Goal: Task Accomplishment & Management: Use online tool/utility

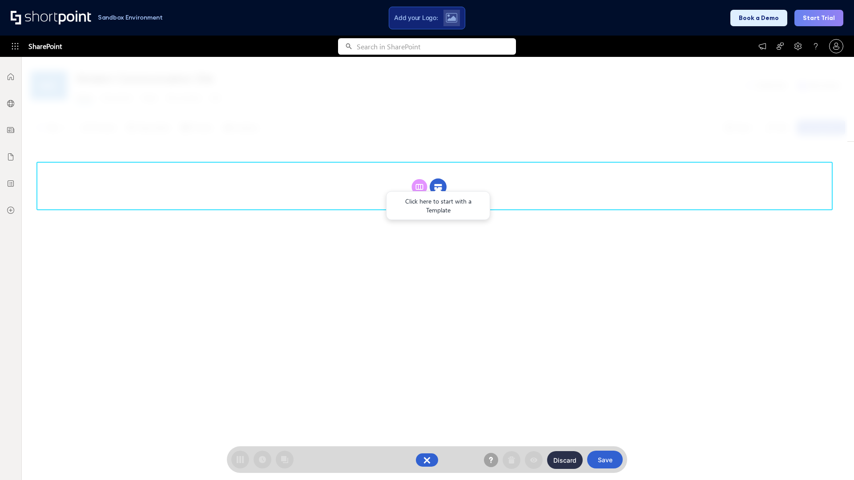
click at [438, 179] on circle at bounding box center [438, 187] width 17 height 17
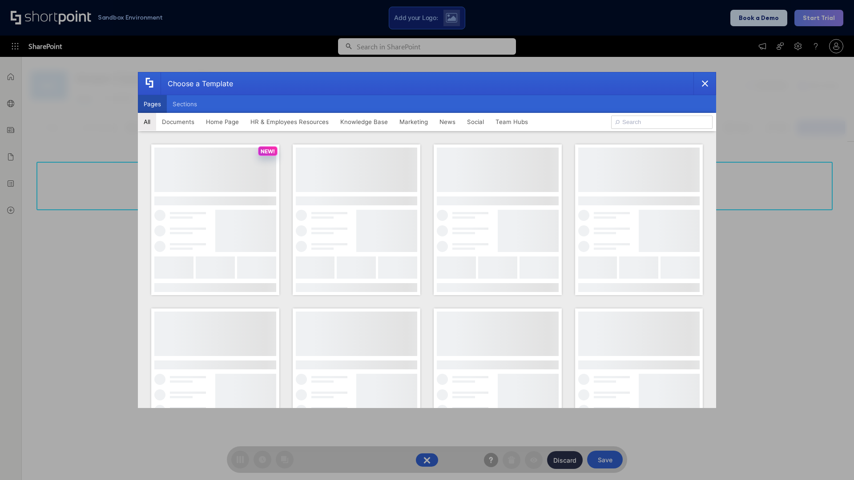
scroll to position [122, 0]
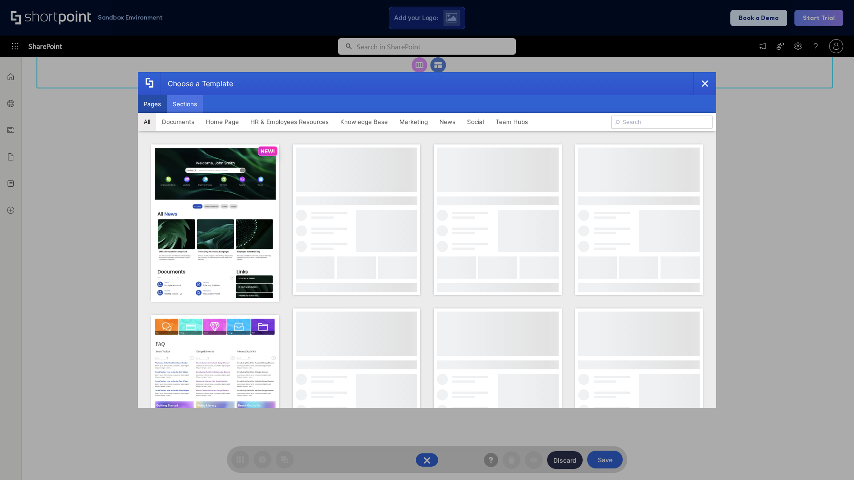
click at [185, 104] on button "Sections" at bounding box center [185, 104] width 36 height 18
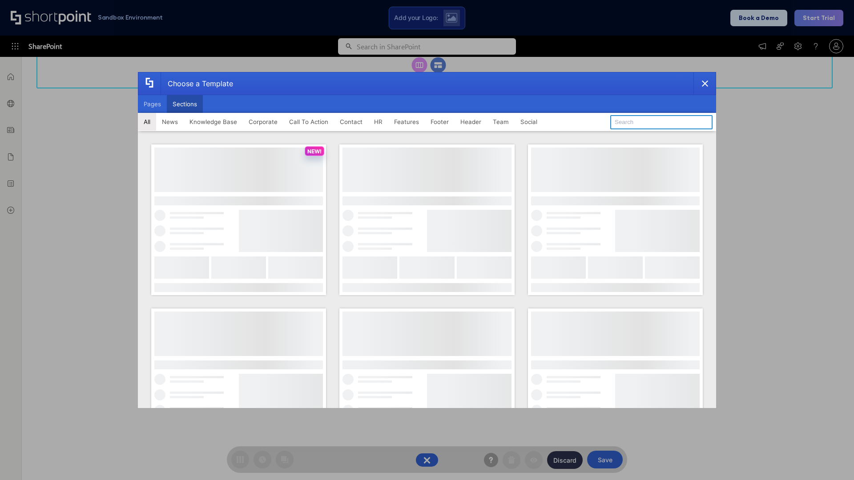
type input "Cards"
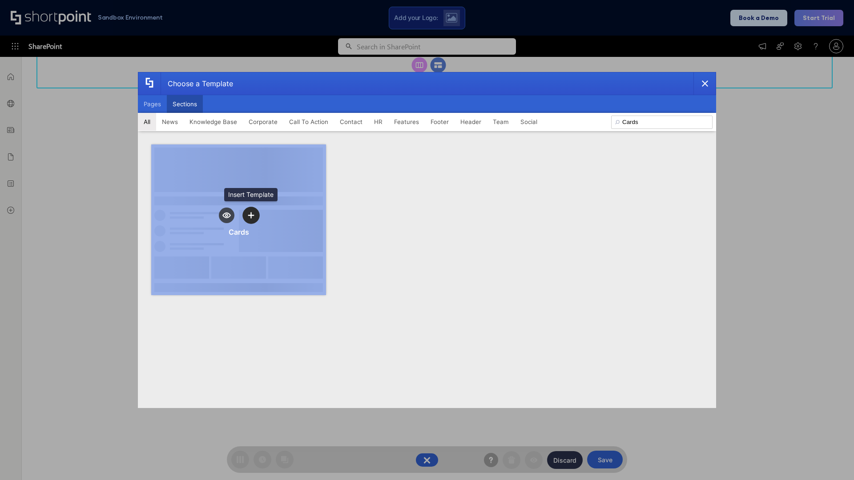
click at [251, 215] on icon "template selector" at bounding box center [251, 215] width 6 height 6
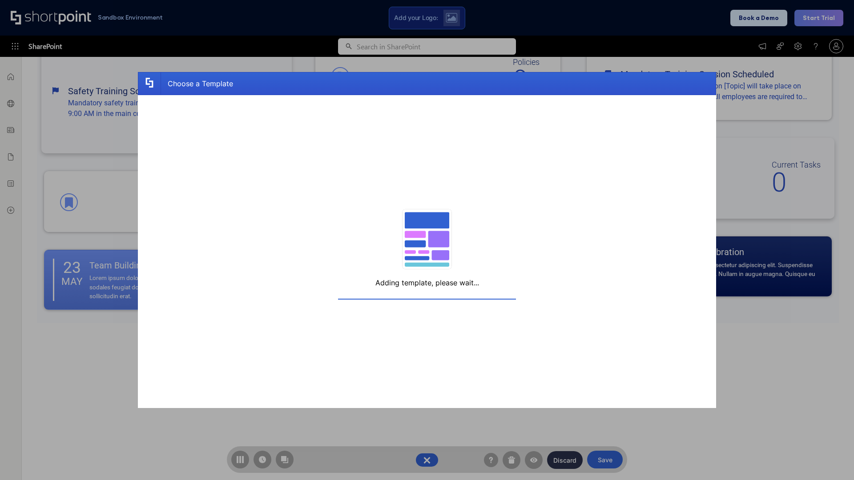
scroll to position [142, 0]
